Goal: Information Seeking & Learning: Learn about a topic

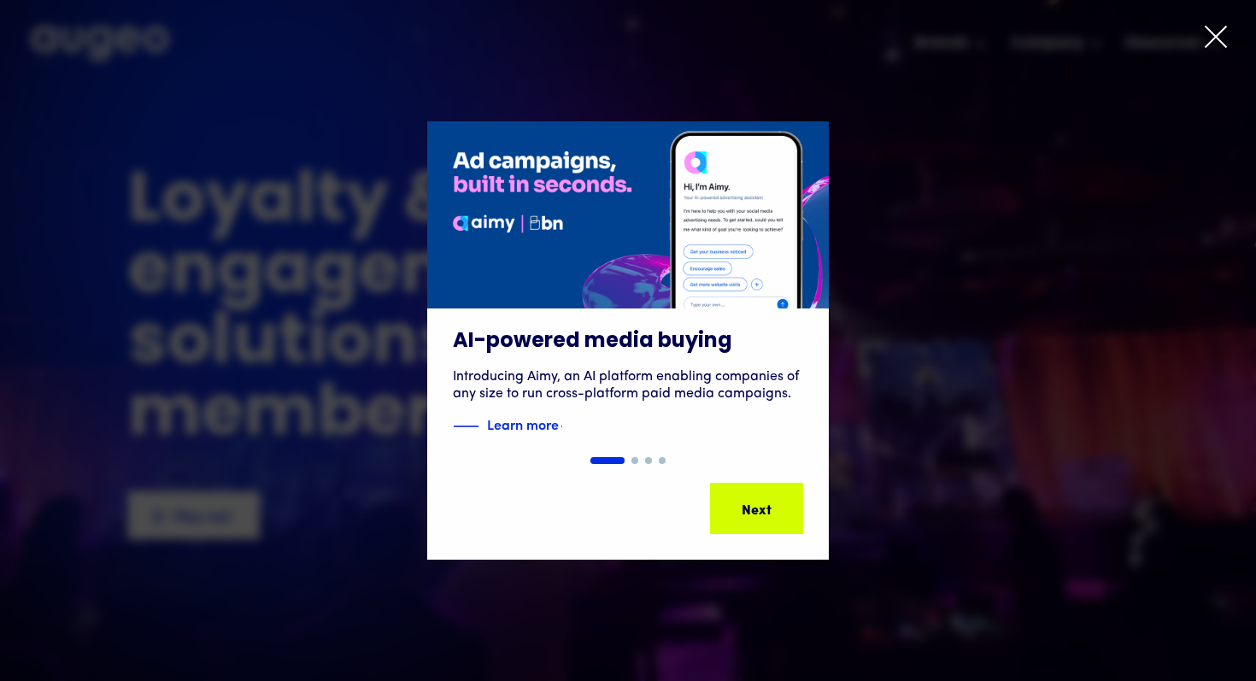
click at [1212, 39] on icon at bounding box center [1215, 36] width 21 height 21
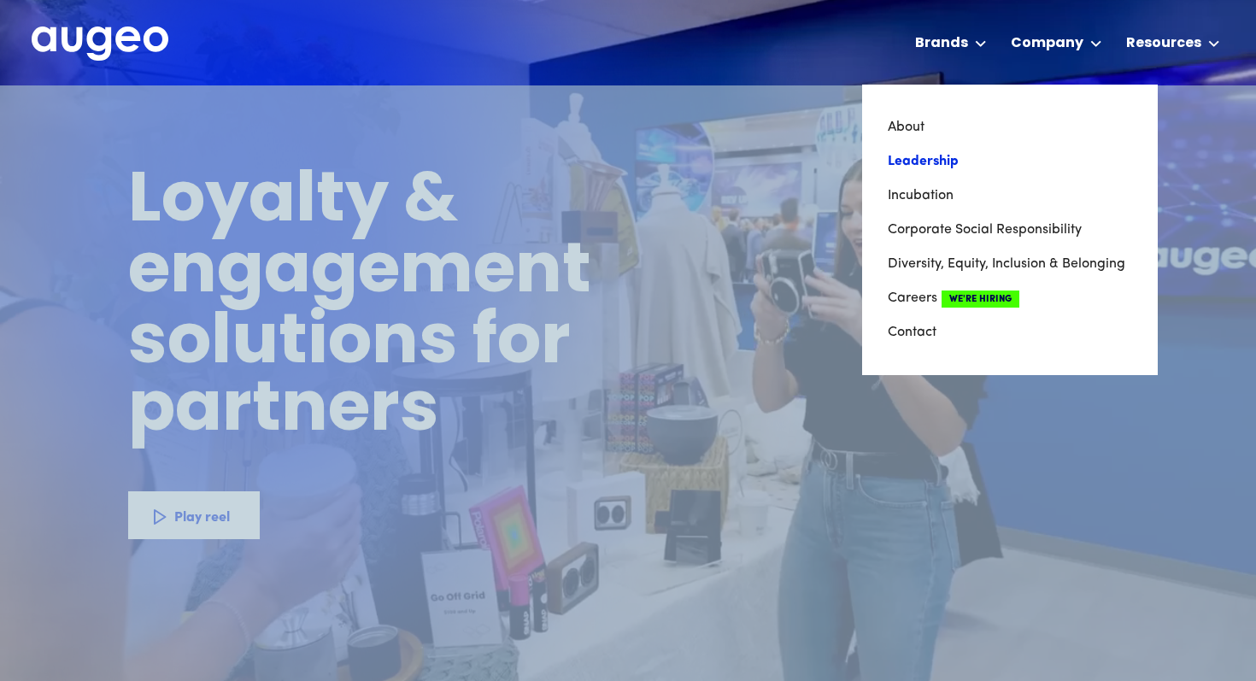
click at [935, 160] on link "Leadership" at bounding box center [1010, 161] width 244 height 34
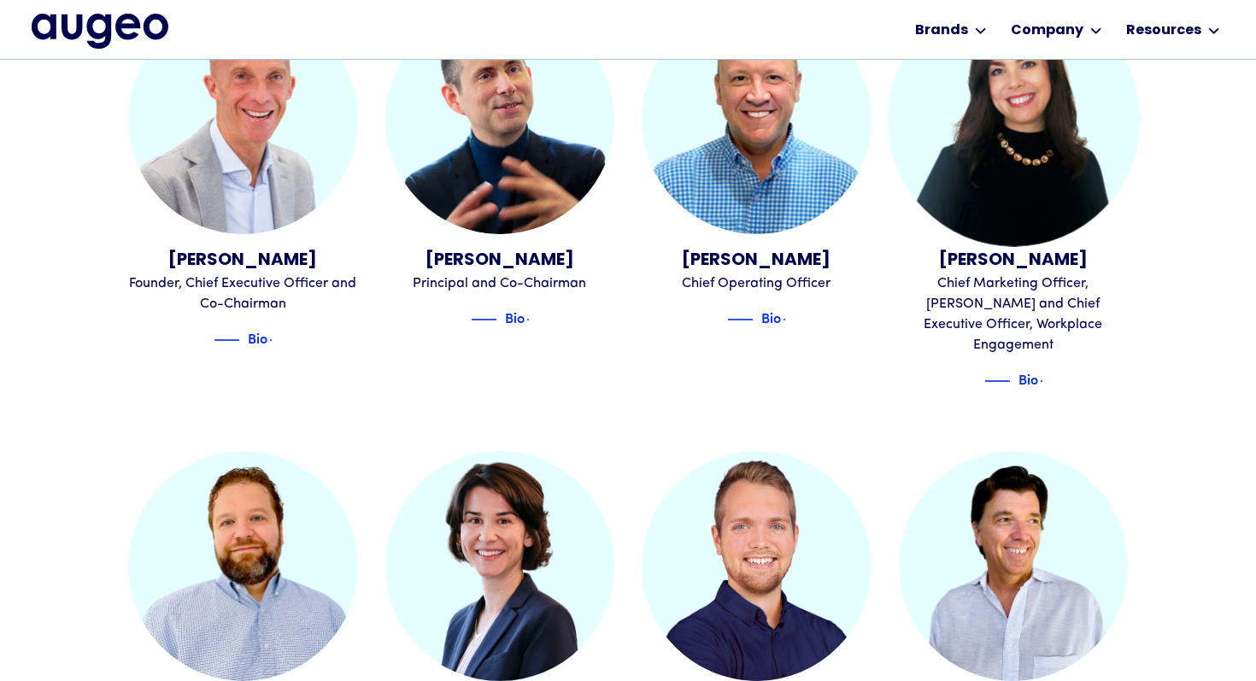
scroll to position [599, 0]
drag, startPoint x: 932, startPoint y: 251, endPoint x: 1071, endPoint y: 258, distance: 139.4
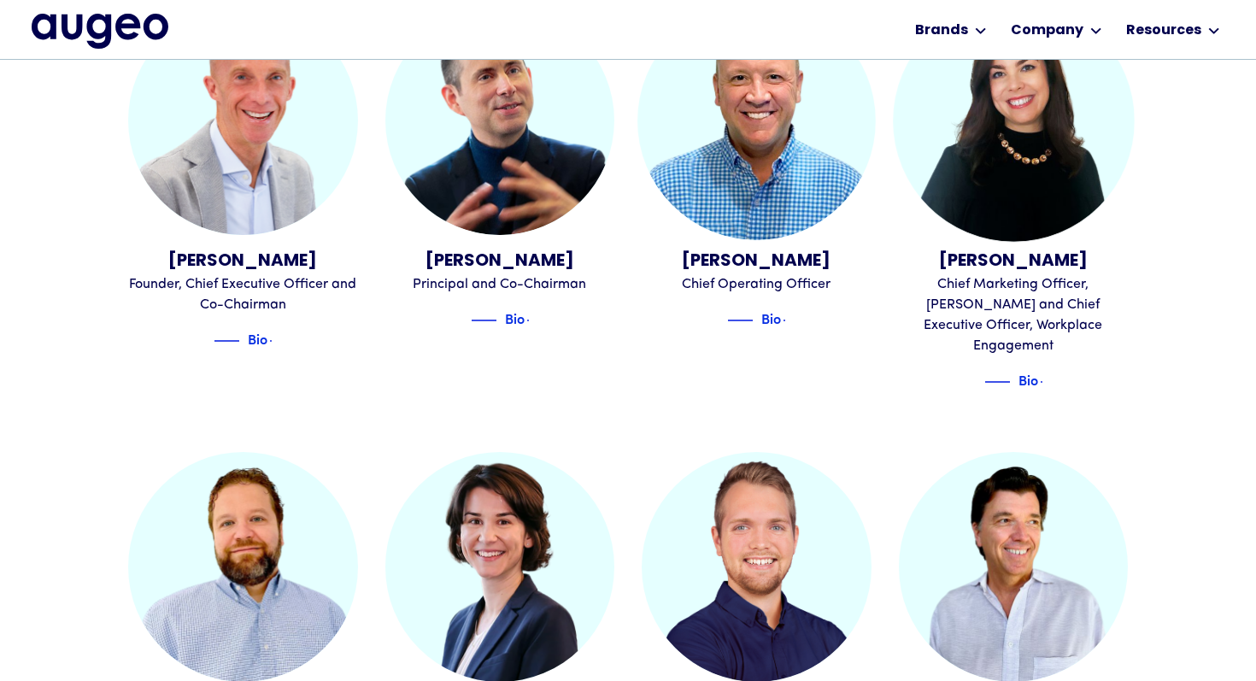
click at [1034, 224] on img at bounding box center [1013, 120] width 241 height 241
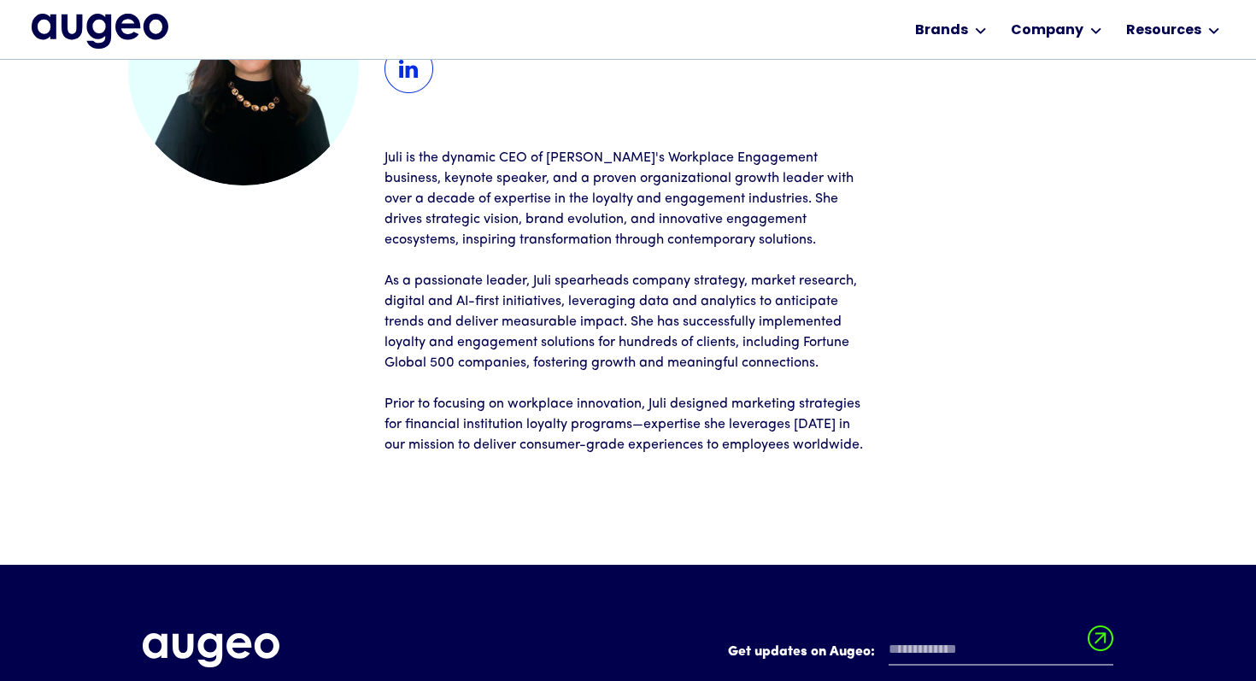
scroll to position [217, 0]
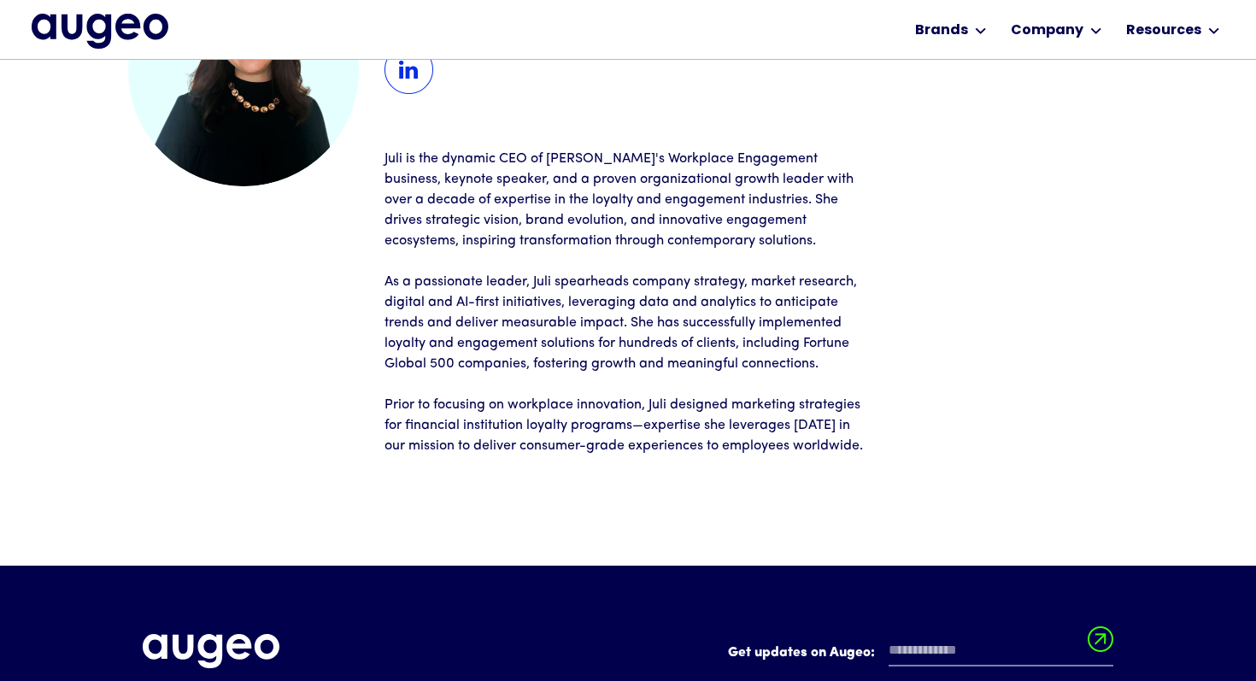
click at [411, 66] on img at bounding box center [408, 69] width 49 height 49
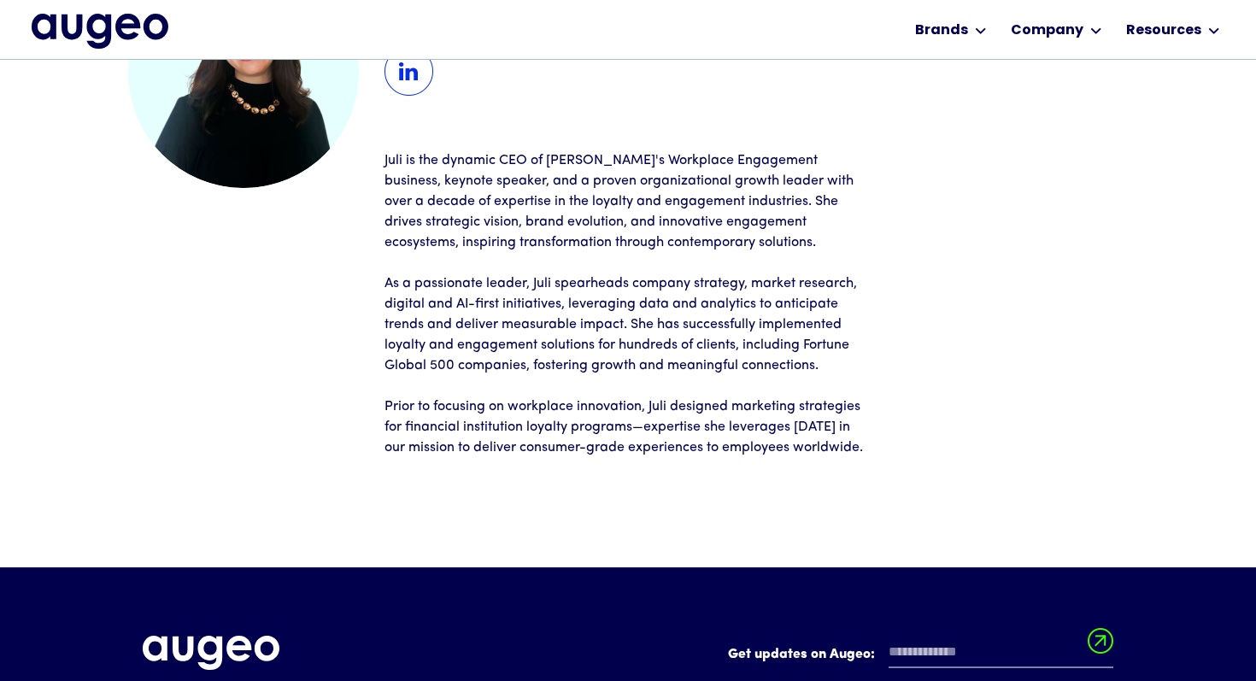
scroll to position [215, 0]
click at [413, 77] on img at bounding box center [408, 71] width 49 height 49
